Goal: Task Accomplishment & Management: Manage account settings

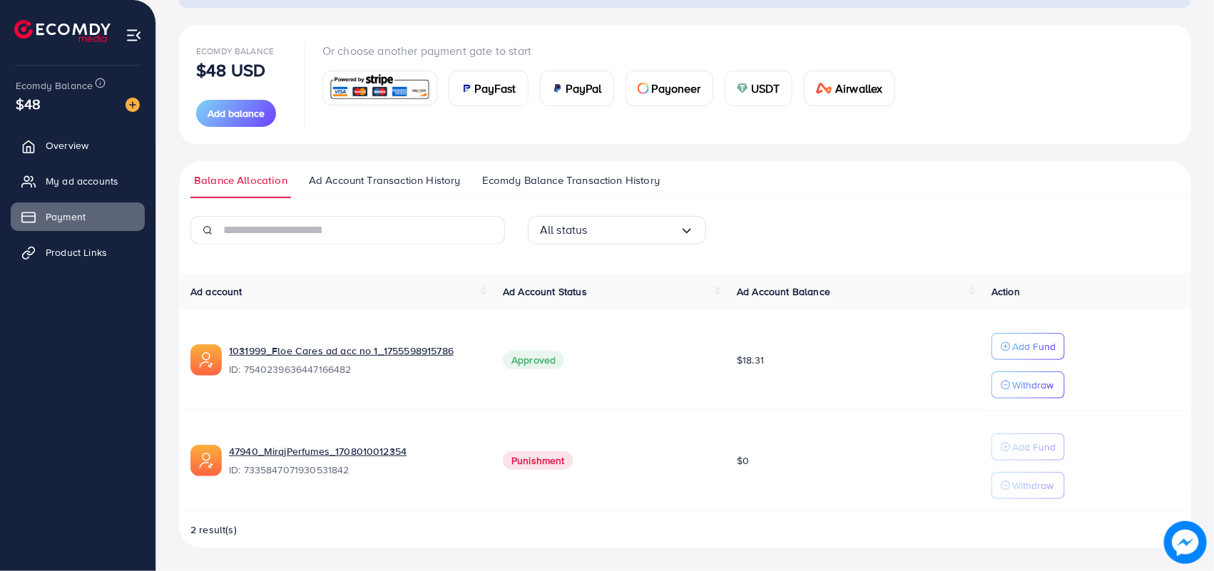
scroll to position [147, 0]
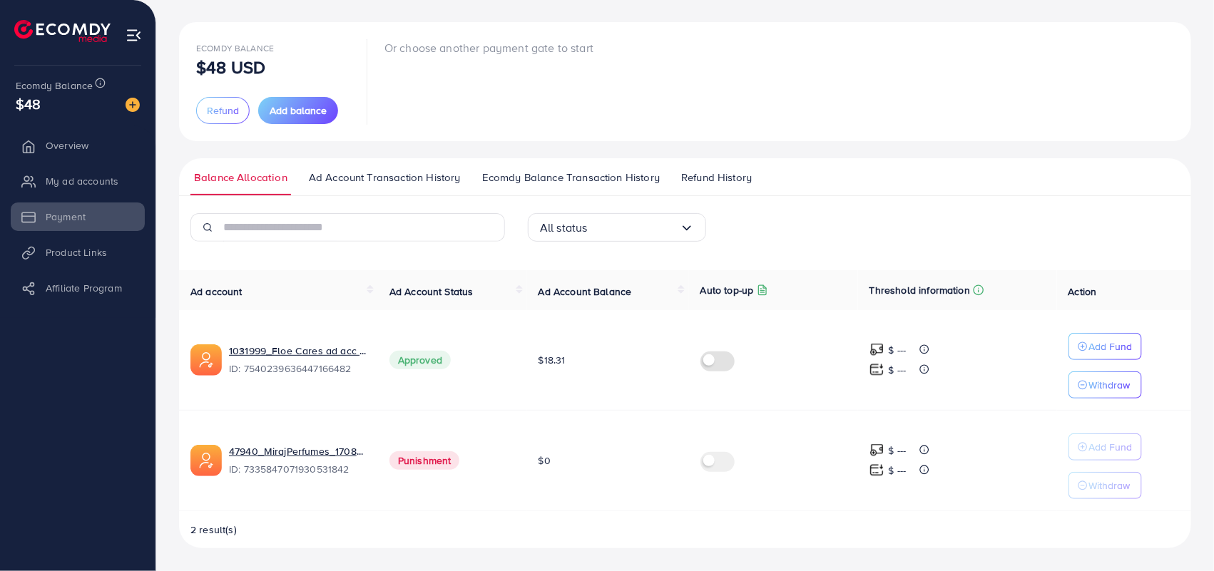
scroll to position [68, 0]
